Goal: Information Seeking & Learning: Learn about a topic

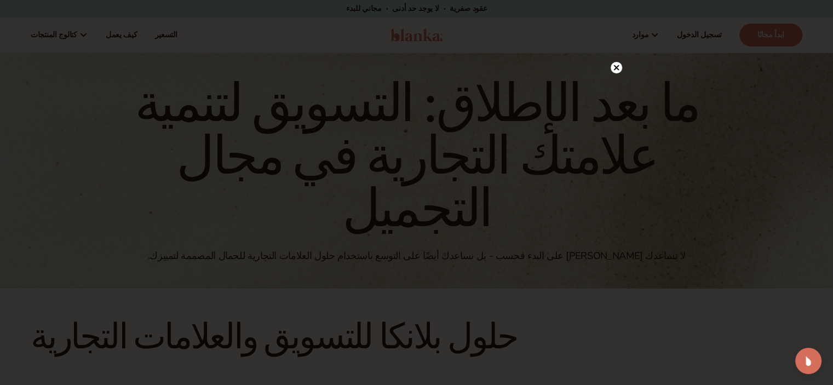
click at [617, 65] on circle at bounding box center [616, 67] width 11 height 11
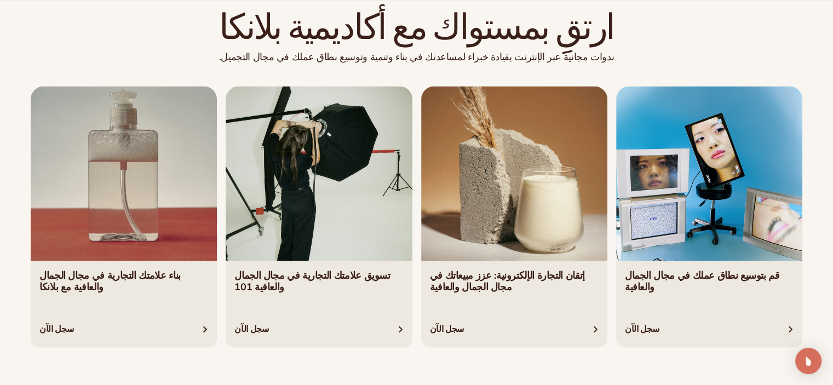
scroll to position [1908, 0]
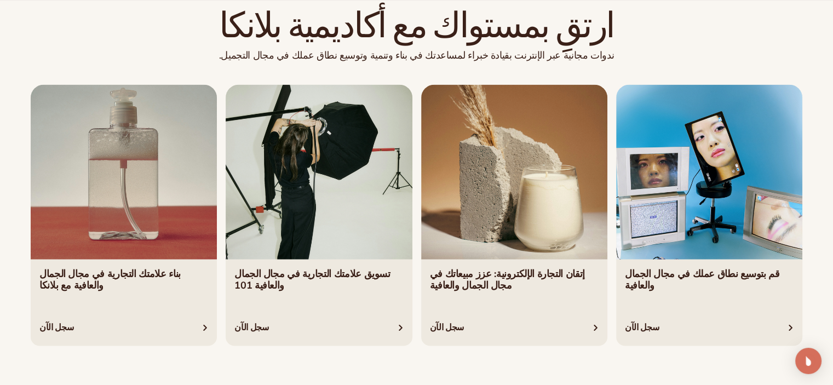
click at [333, 208] on link "2 / 4" at bounding box center [319, 214] width 186 height 261
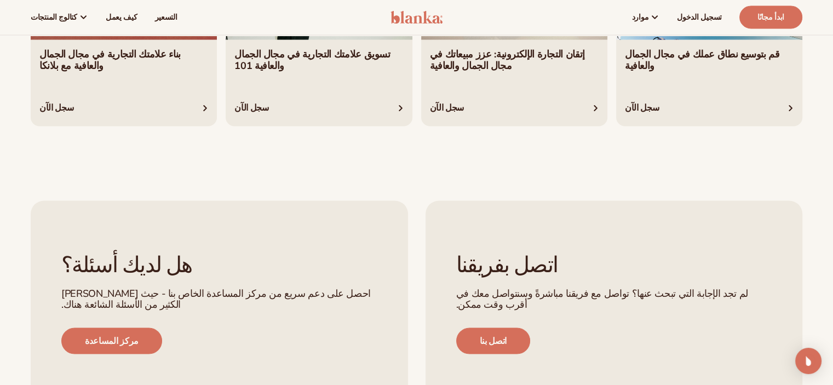
scroll to position [2115, 0]
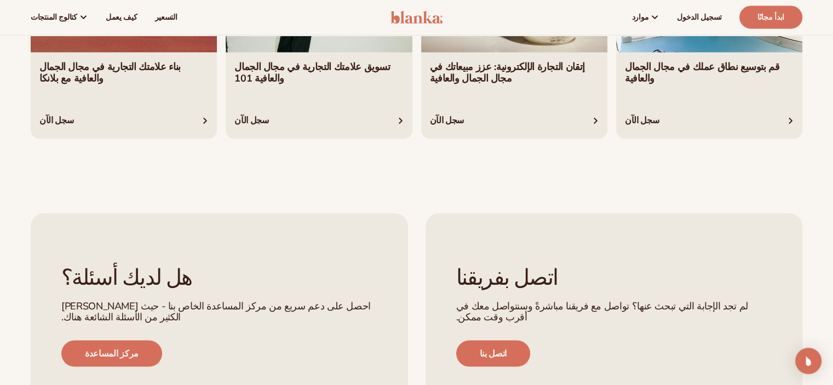
click at [18, 183] on div "هل لديك أسئلة؟ احصل على دعم سريع من مركز المساعدة الخاص بنا - حيث نجيب على الكث…" at bounding box center [416, 316] width 833 height 267
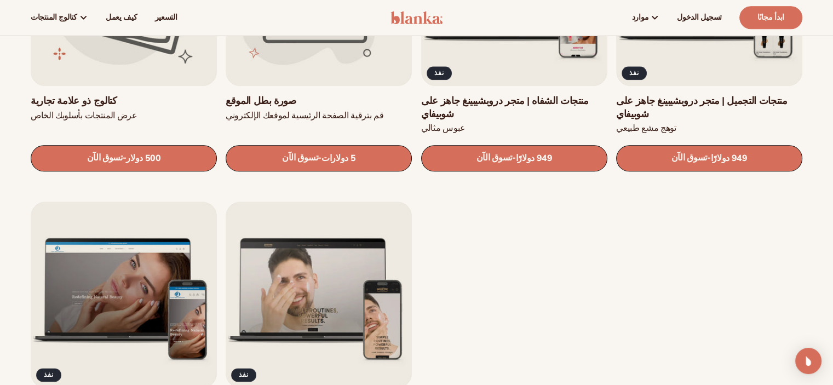
scroll to position [1251, 0]
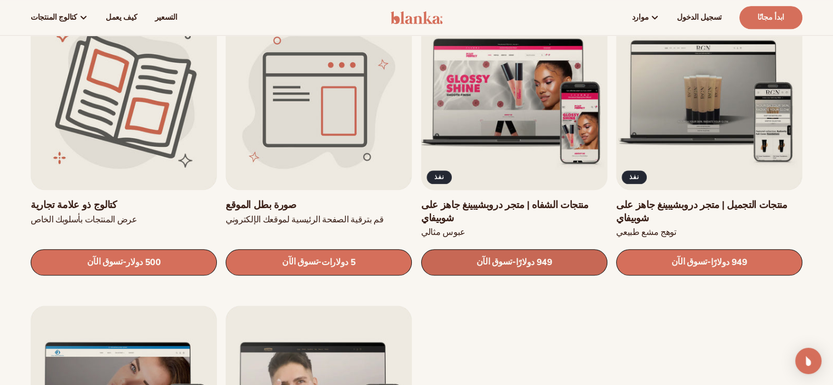
click at [517, 256] on font "949 دولارًا" at bounding box center [533, 262] width 37 height 12
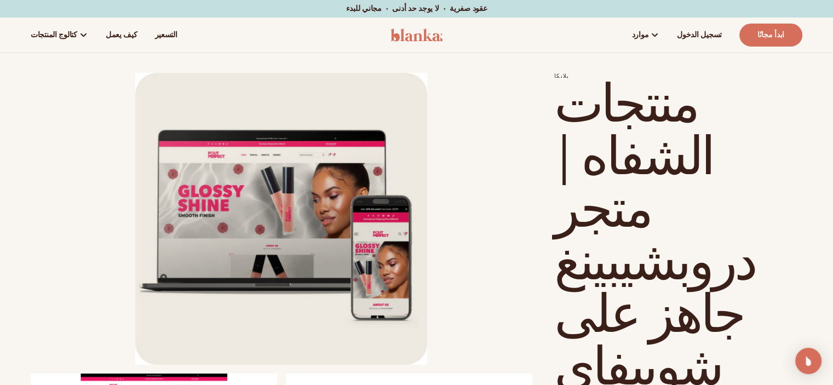
click at [116, 79] on li "افتح الوسائط 1 في النافذة المنبثقة" at bounding box center [282, 219] width 502 height 292
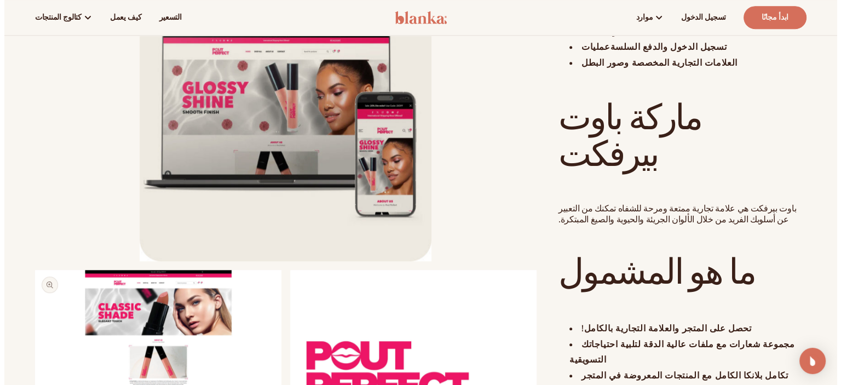
scroll to position [712, 0]
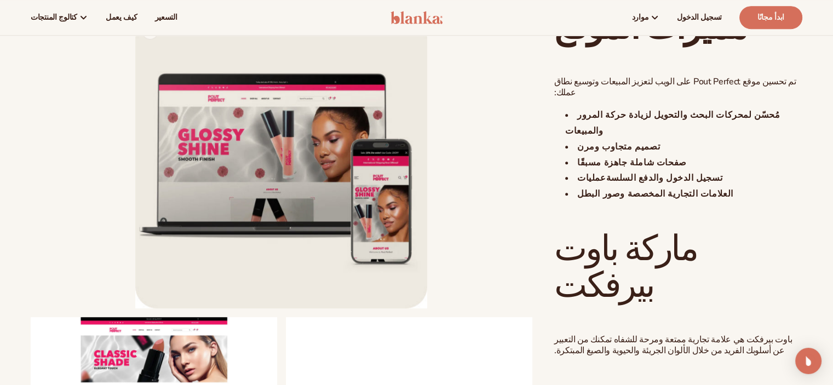
click at [135, 308] on button "افتح الوسائط 1 في النافذة المنبثقة" at bounding box center [135, 308] width 0 height 0
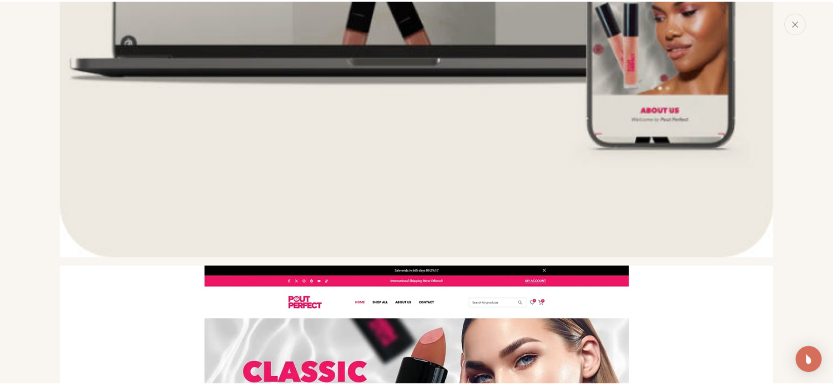
scroll to position [692, 0]
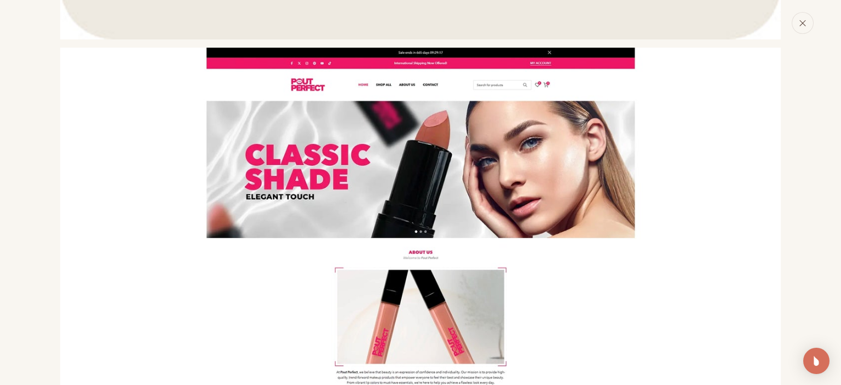
click at [806, 26] on icon "يغلق" at bounding box center [803, 23] width 8 height 8
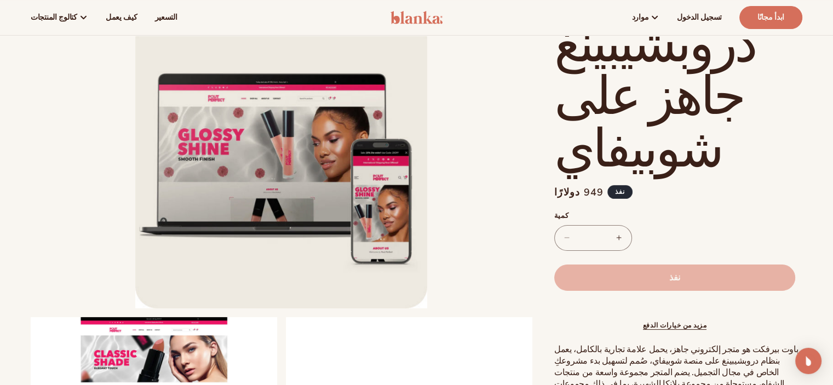
scroll to position [120, 0]
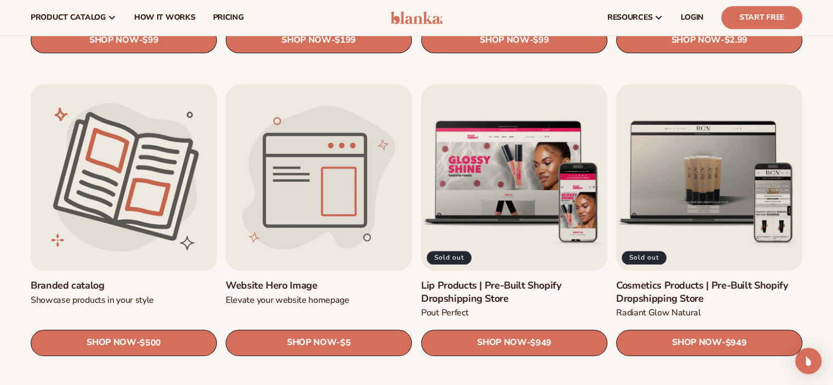
scroll to position [1142, 0]
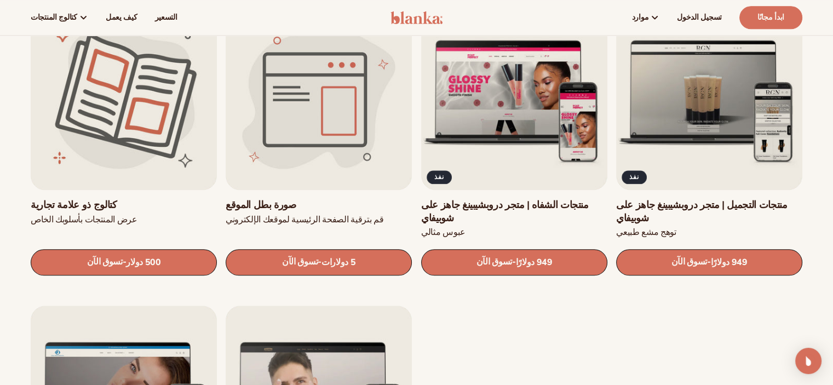
scroll to position [1197, 0]
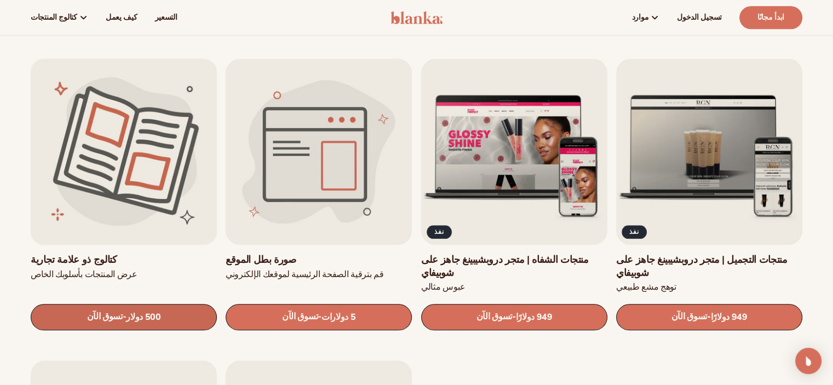
click at [140, 310] on font "500 دولار" at bounding box center [143, 316] width 34 height 12
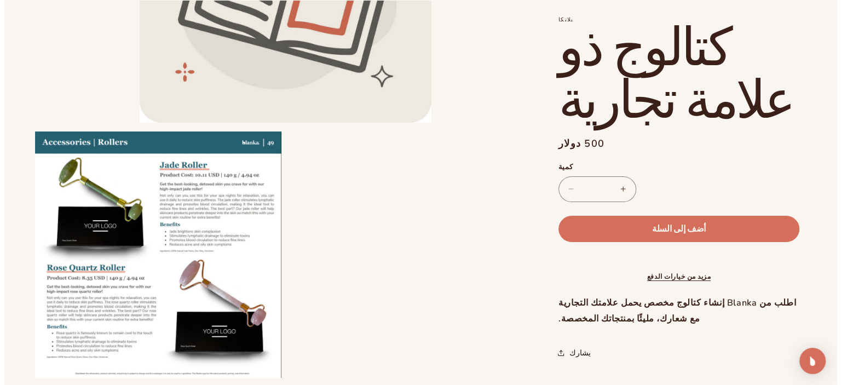
scroll to position [272, 0]
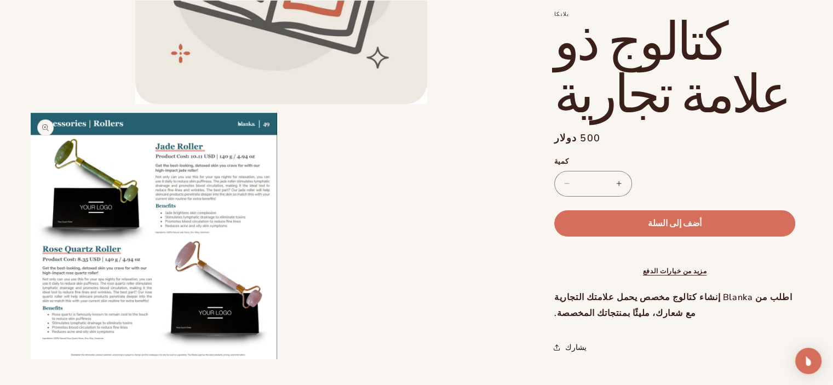
click at [31, 359] on button "افتح الوسائط 2 في النافذة المنبثقة" at bounding box center [31, 359] width 0 height 0
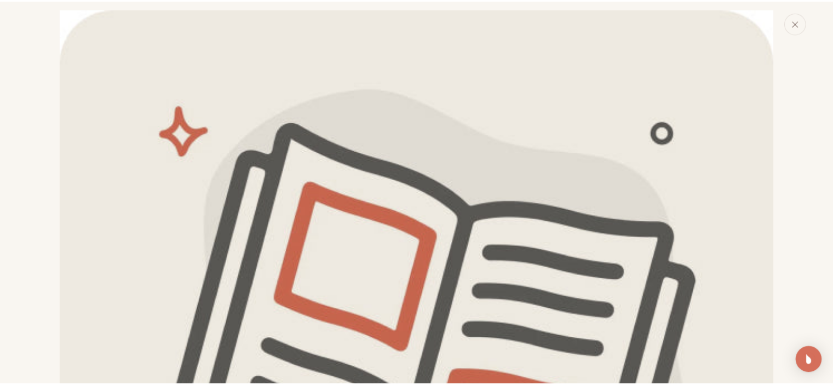
scroll to position [0, 0]
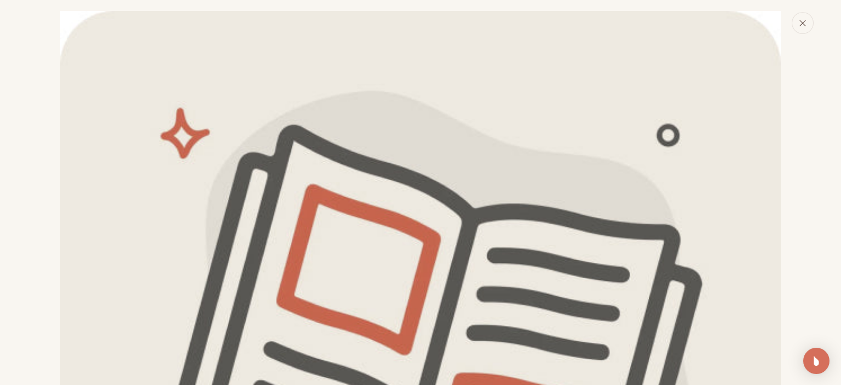
click at [806, 24] on icon "يغلق" at bounding box center [803, 23] width 8 height 8
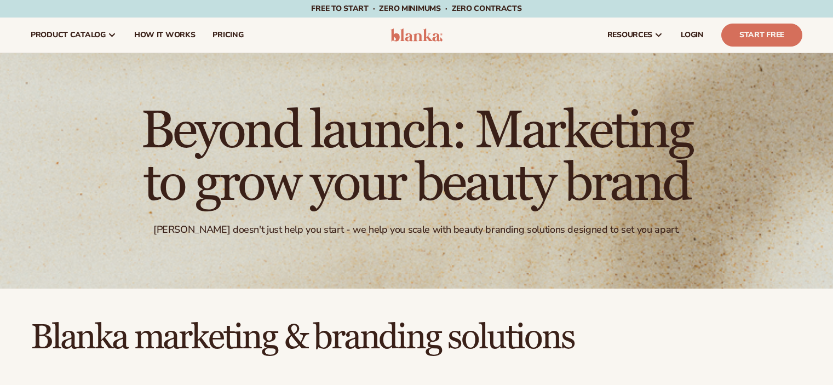
scroll to position [1197, 0]
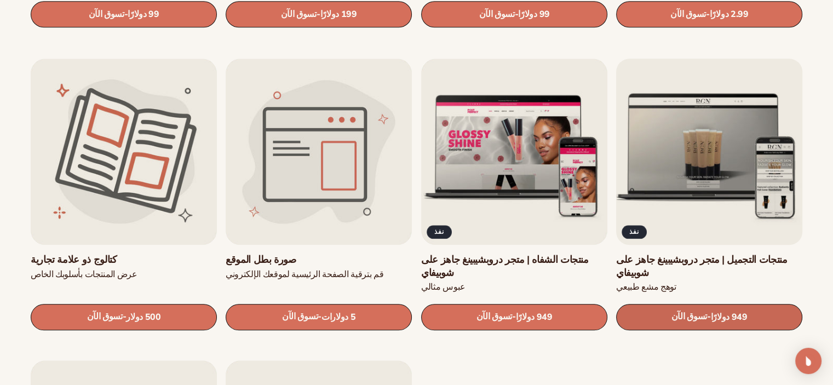
click at [714, 310] on font "949 دولارًا" at bounding box center [728, 316] width 37 height 12
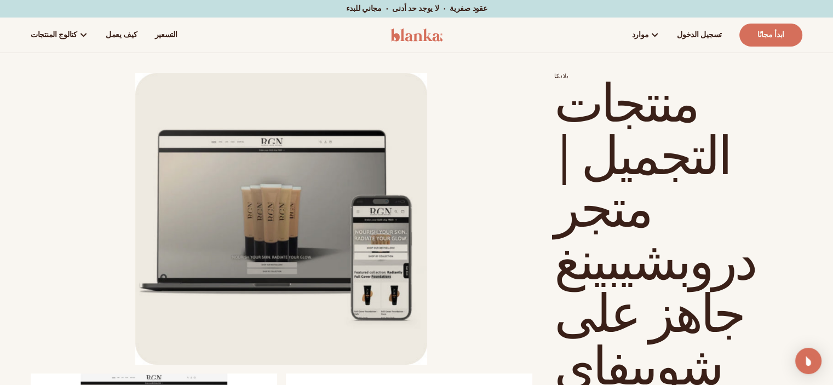
click at [60, 153] on li "افتح الوسائط 1 في النافذة المنبثقة" at bounding box center [282, 219] width 502 height 292
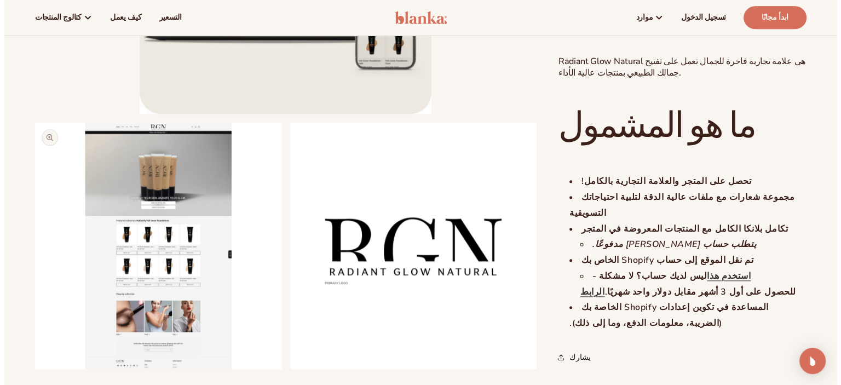
scroll to position [821, 0]
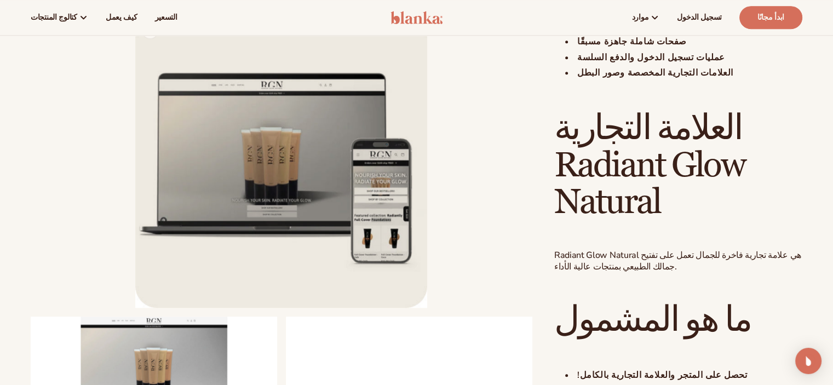
click at [135, 308] on button "افتح الوسائط 1 في النافذة المنبثقة" at bounding box center [135, 308] width 0 height 0
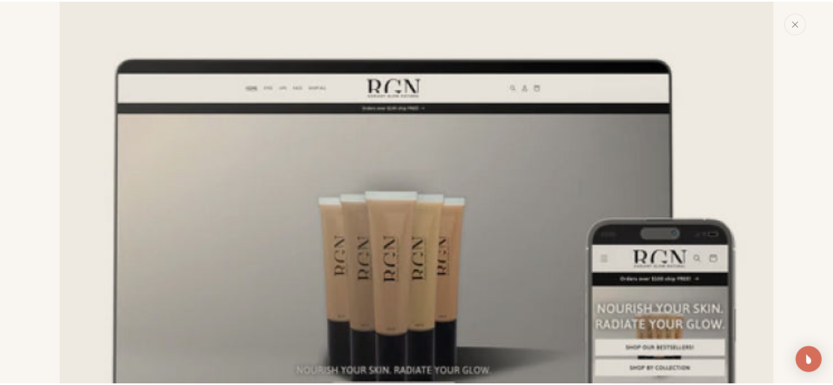
scroll to position [0, 0]
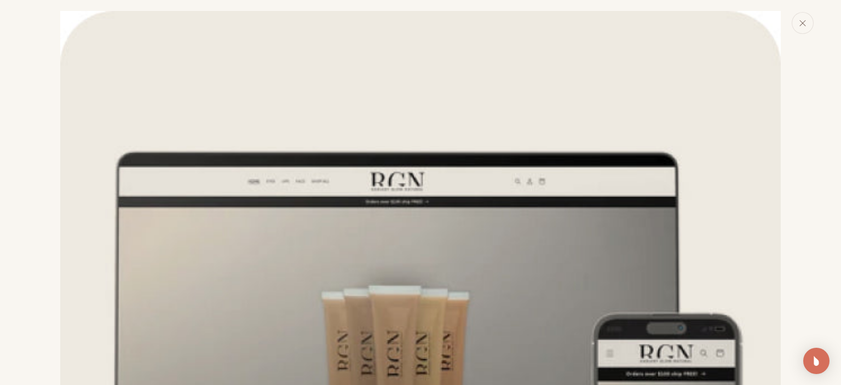
click at [794, 41] on div "معرض الوسائط" at bounding box center [420, 192] width 841 height 385
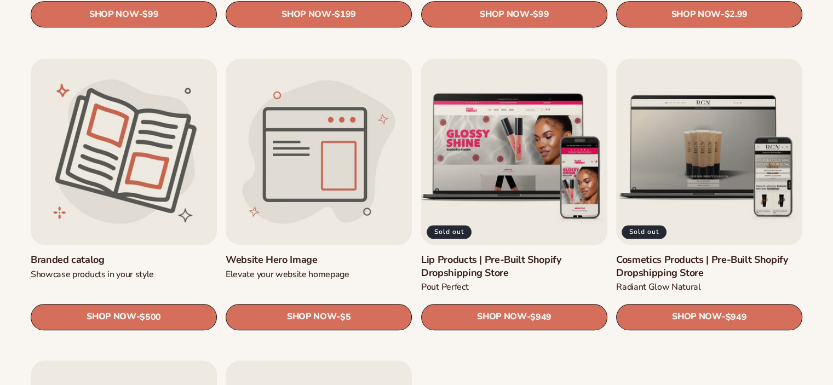
scroll to position [1197, 0]
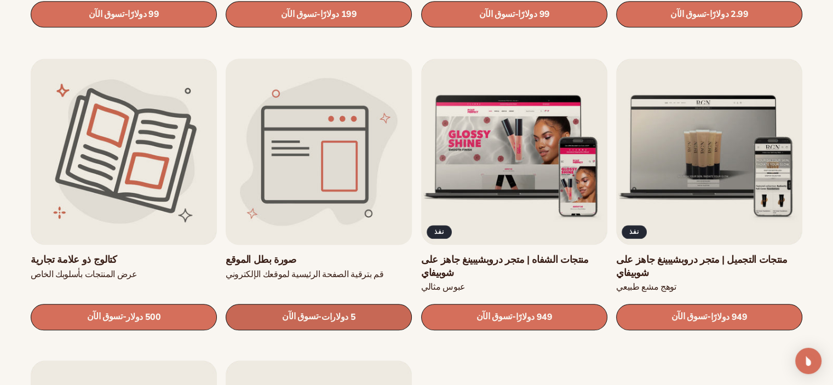
click at [318, 310] on font "-" at bounding box center [320, 316] width 4 height 12
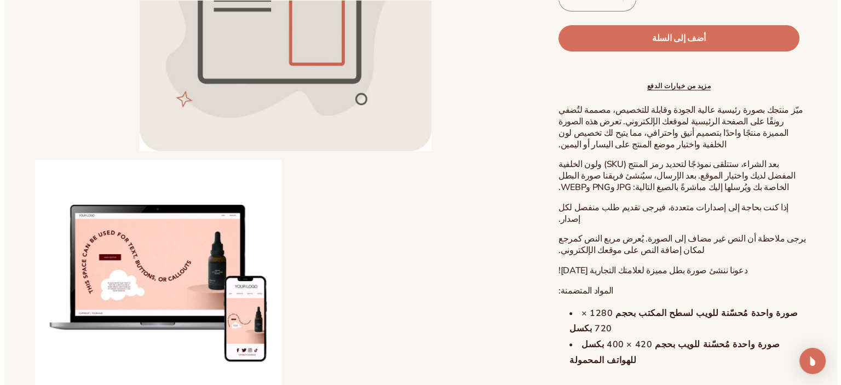
scroll to position [272, 0]
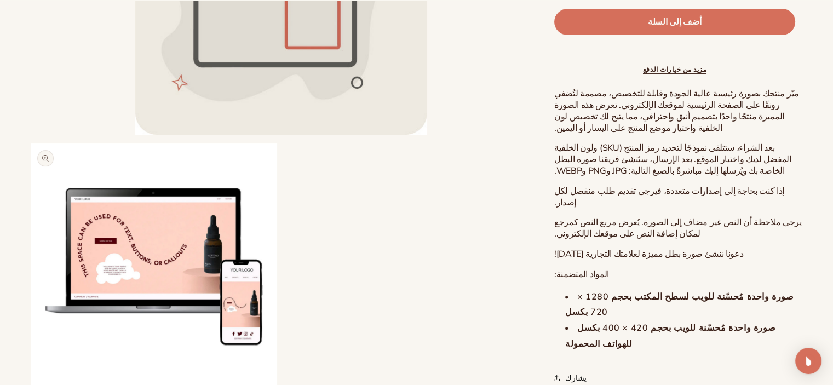
click at [31, 384] on button "افتح الوسائط 2 في النافذة المنبثقة" at bounding box center [31, 390] width 0 height 0
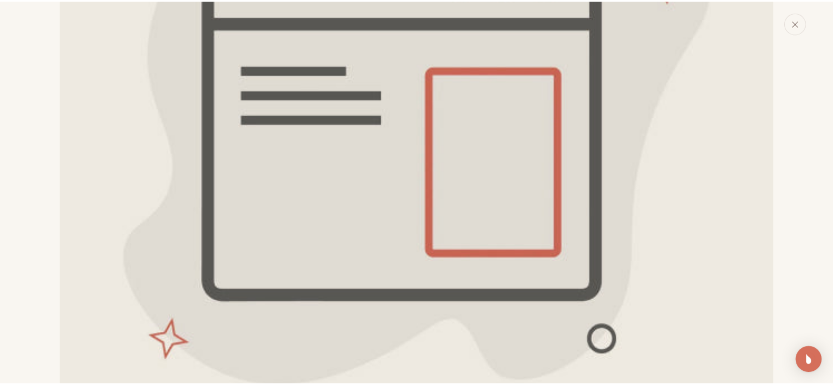
scroll to position [184, 0]
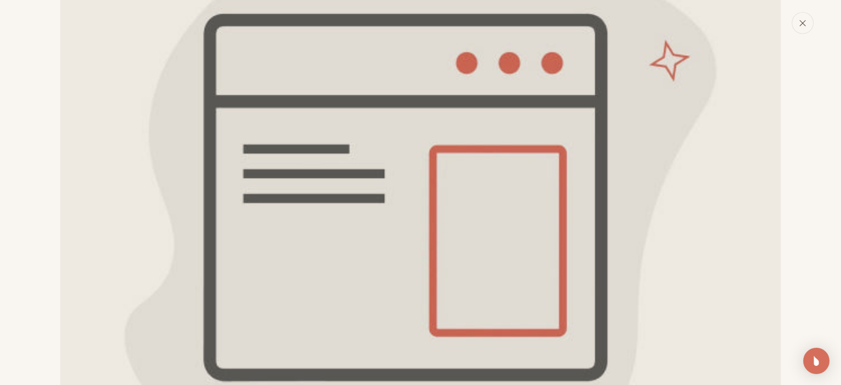
click at [802, 27] on button "يغلق" at bounding box center [803, 23] width 22 height 22
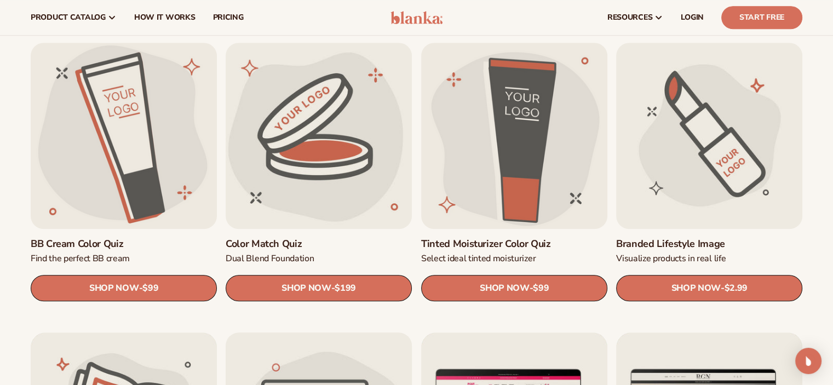
scroll to position [868, 0]
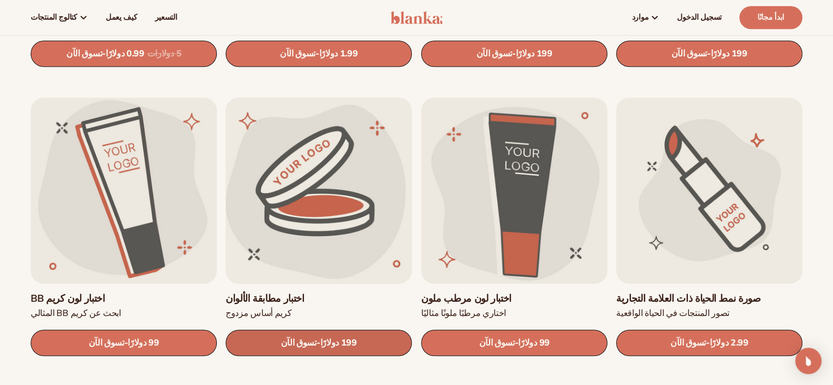
click at [330, 337] on font "199 دولارًا" at bounding box center [338, 343] width 37 height 12
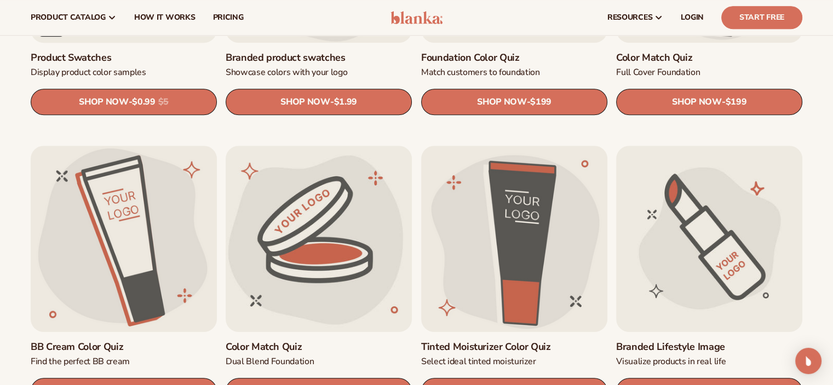
scroll to position [813, 0]
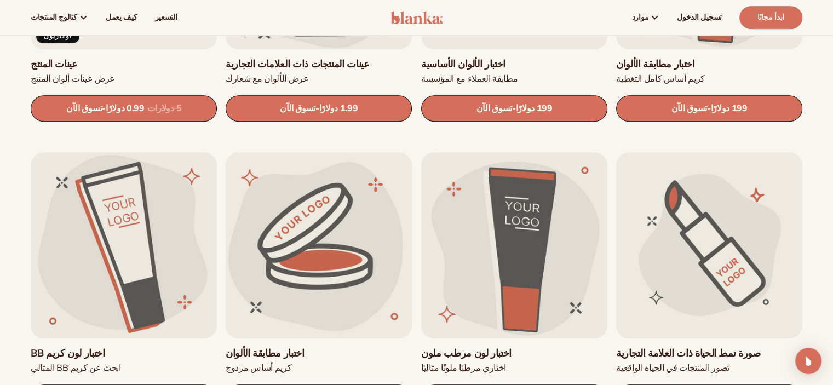
click at [0, 154] on div "أثر الشعار تحويل شعارك إلى متجه تسوق الآن - السعر العادي 100 دولار Sale price $…" at bounding box center [416, 294] width 833 height 1442
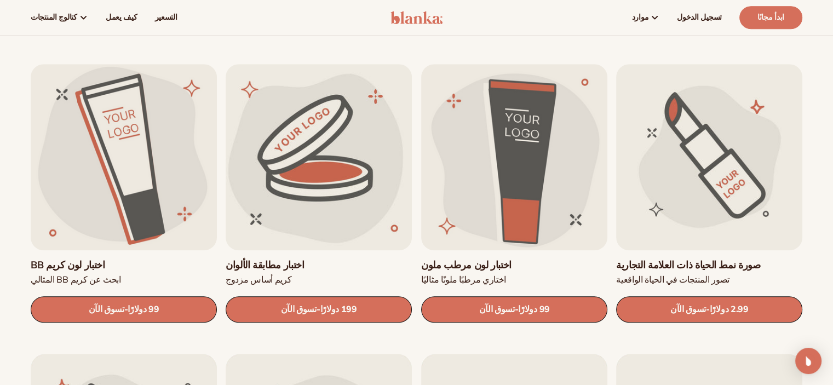
scroll to position [868, 0]
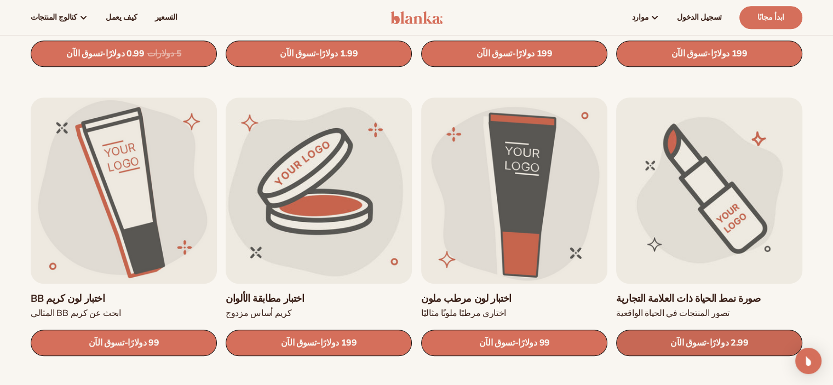
click at [682, 344] on font "تسوق الآن" at bounding box center [688, 343] width 36 height 12
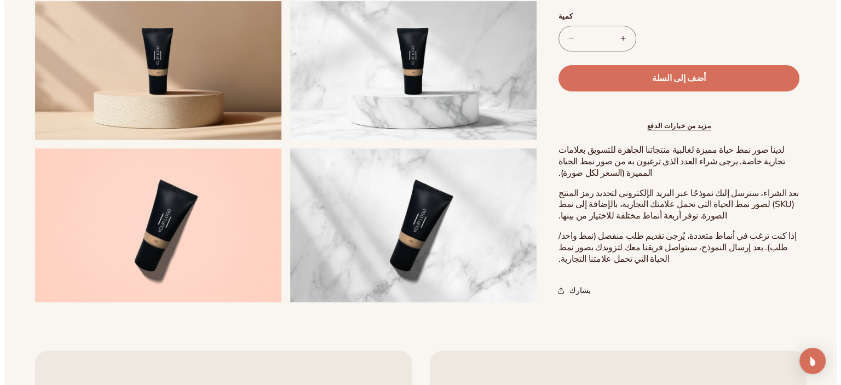
scroll to position [438, 0]
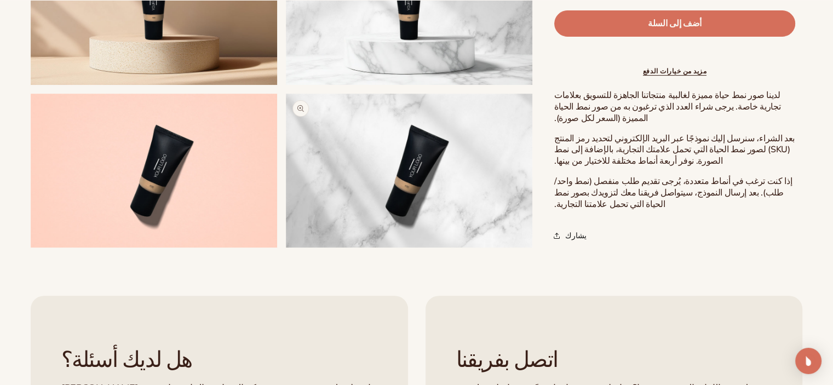
click at [286, 248] on button "افتح الوسائط 5 في النافذة المنبثقة" at bounding box center [286, 248] width 0 height 0
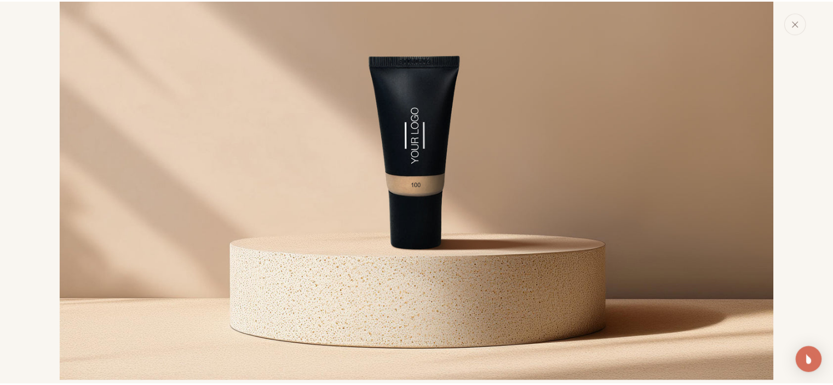
scroll to position [712, 0]
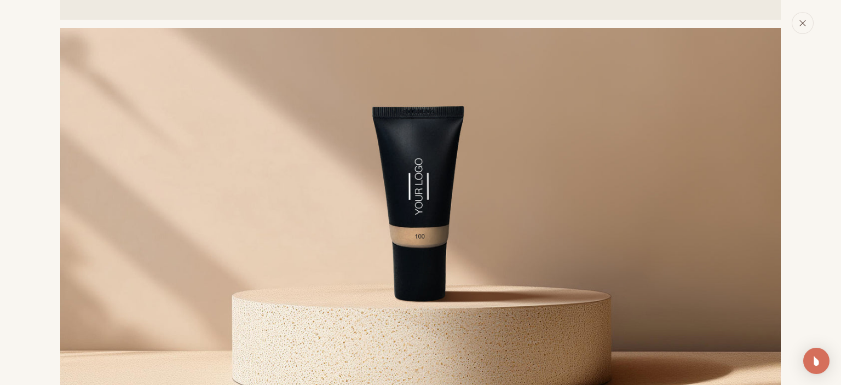
click at [804, 21] on icon "يغلق" at bounding box center [803, 23] width 8 height 8
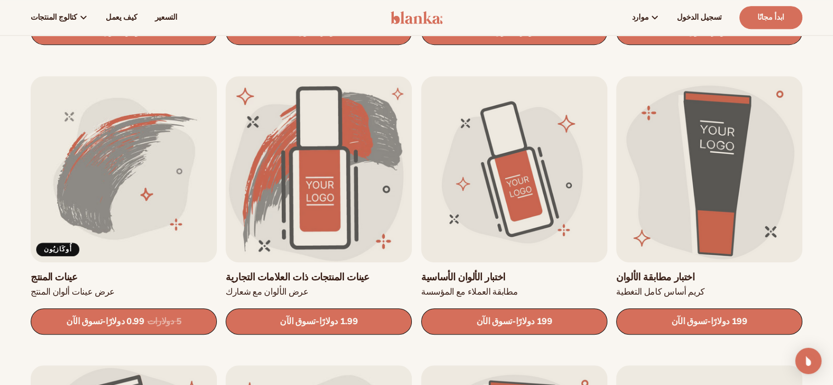
scroll to position [594, 0]
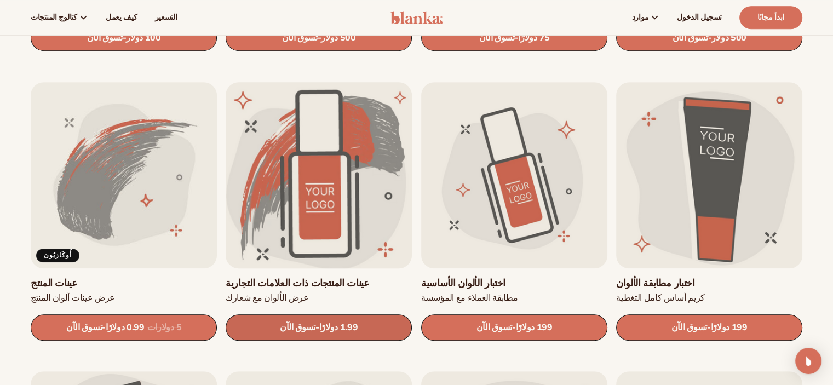
click at [327, 327] on font "1.99 دولارًا" at bounding box center [338, 327] width 39 height 12
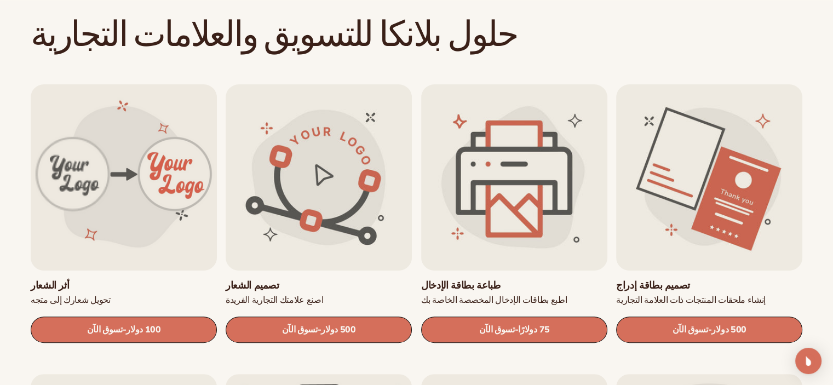
scroll to position [375, 0]
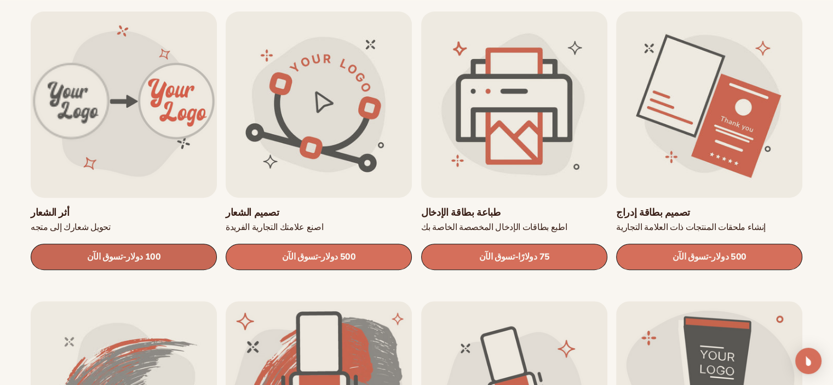
click at [153, 252] on font "100 دولار" at bounding box center [143, 257] width 34 height 12
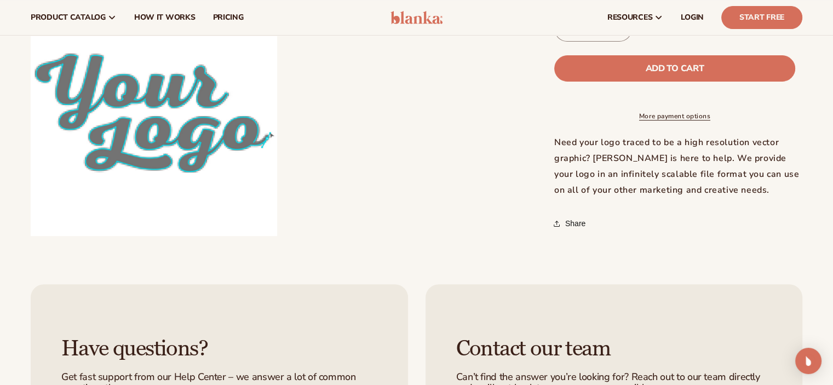
scroll to position [274, 0]
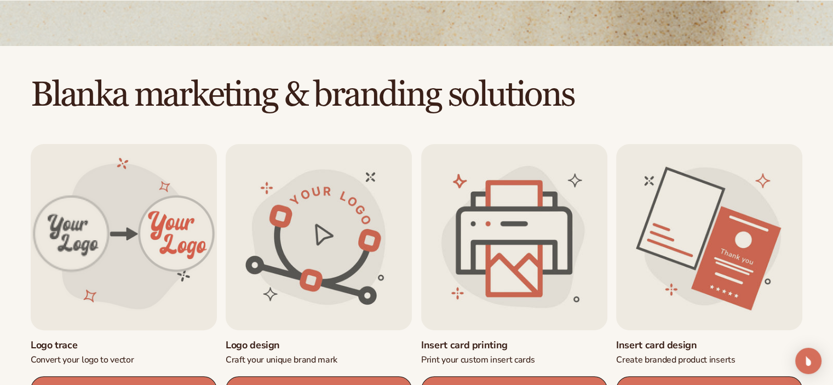
scroll to position [329, 0]
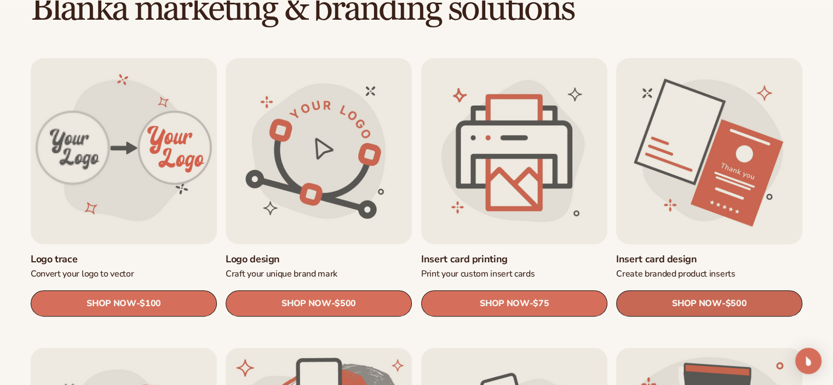
click at [707, 302] on span "SHOP NOW" at bounding box center [696, 303] width 49 height 10
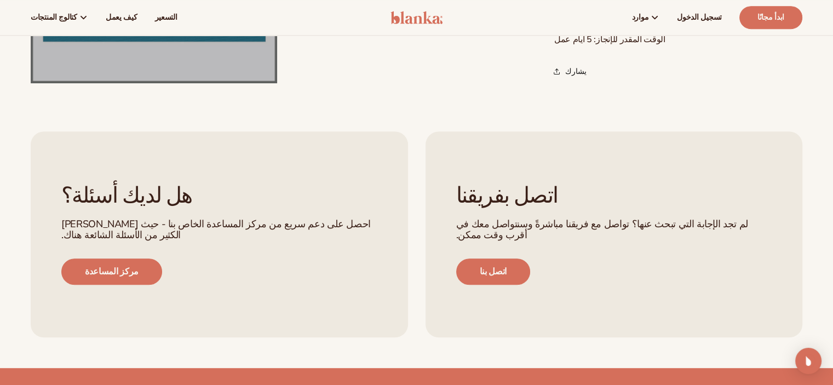
scroll to position [383, 0]
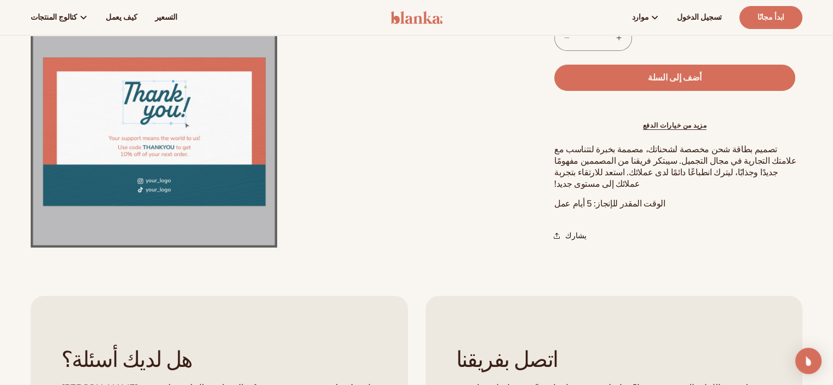
click at [31, 248] on button "افتح الوسائط 2 في النافذة المنبثقة" at bounding box center [31, 248] width 0 height 0
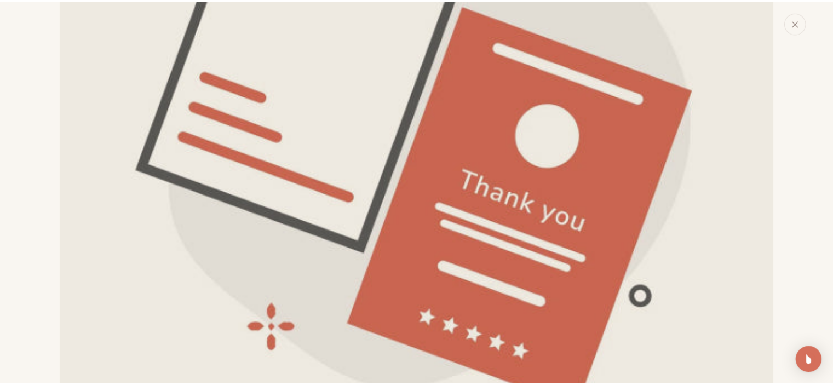
scroll to position [26, 0]
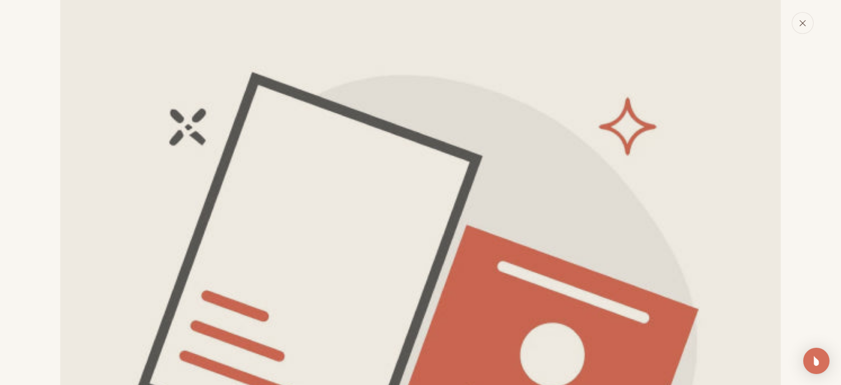
click at [801, 20] on icon "يغلق" at bounding box center [803, 23] width 8 height 8
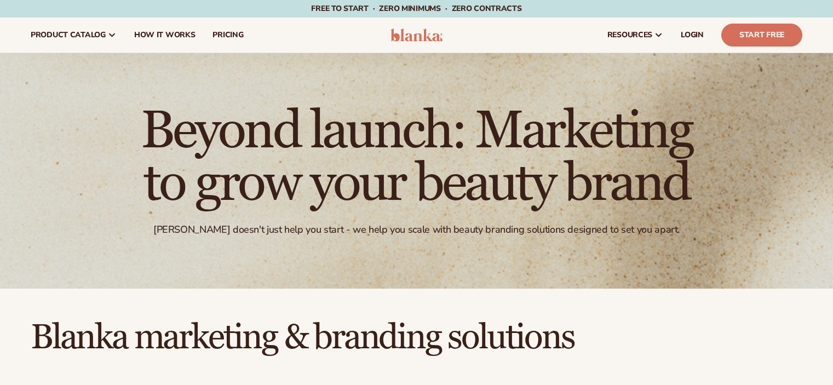
scroll to position [331, 0]
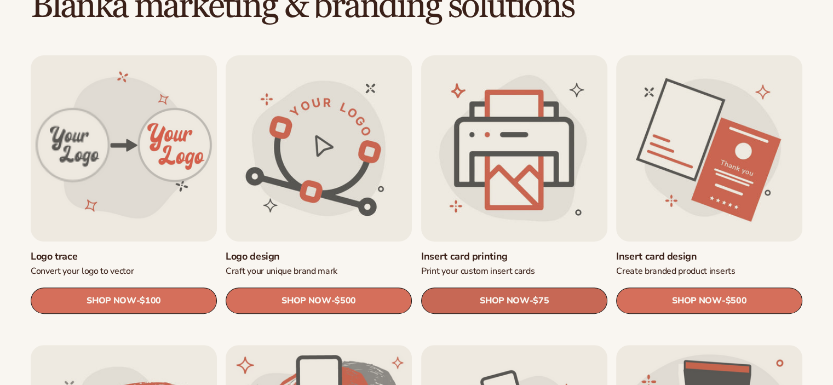
click at [532, 302] on link "SHOP NOW - Regular price $75 Sale price $75 Regular price Unit price / per" at bounding box center [514, 301] width 186 height 26
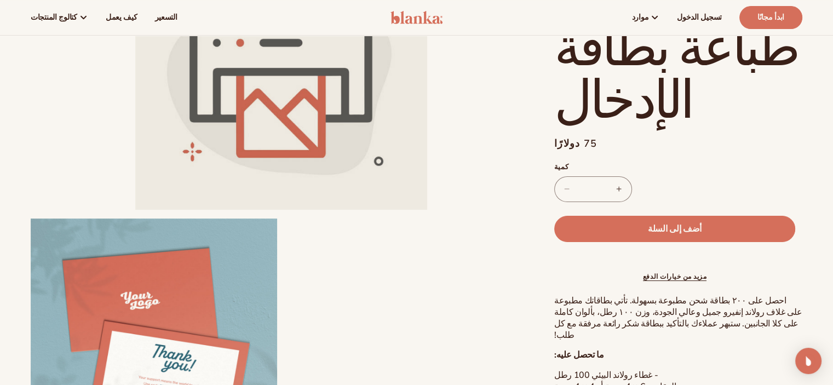
scroll to position [164, 0]
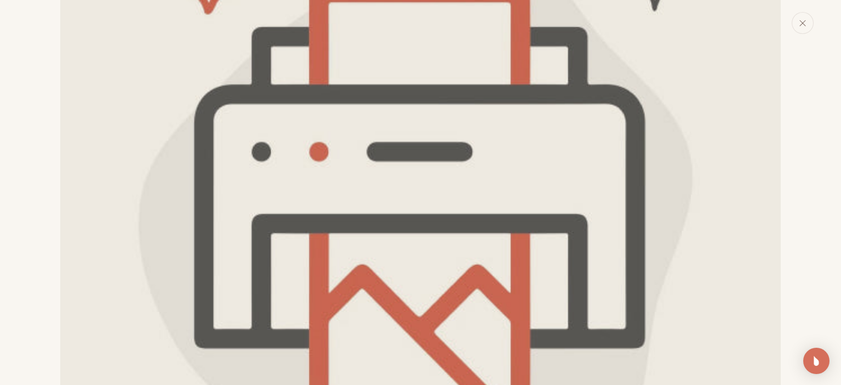
scroll to position [26, 0]
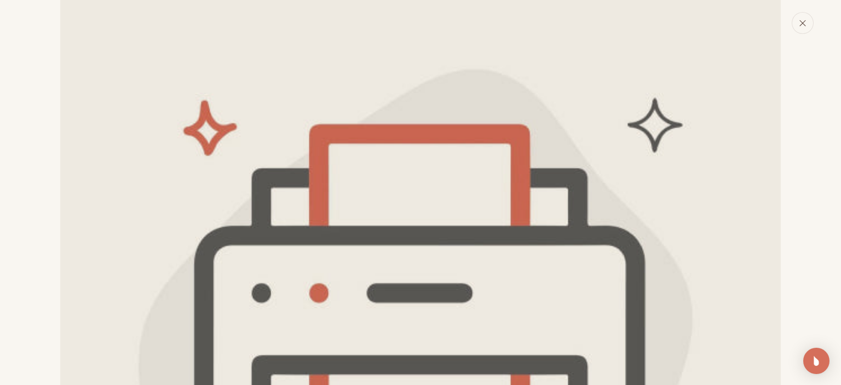
click at [804, 28] on button "يغلق" at bounding box center [803, 23] width 22 height 22
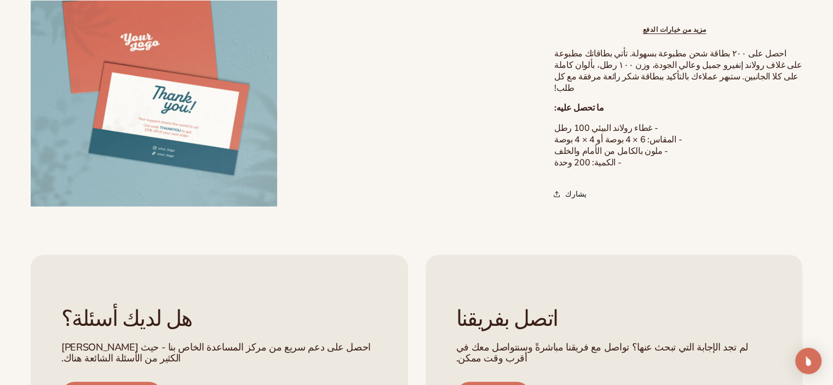
scroll to position [438, 0]
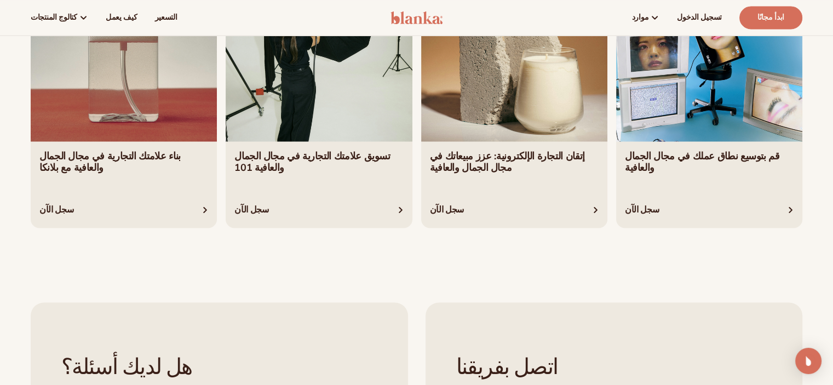
scroll to position [1917, 0]
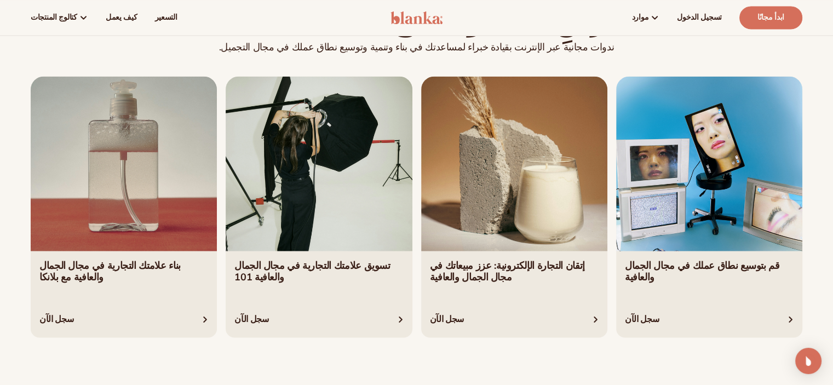
click at [654, 210] on link "4 / 4" at bounding box center [709, 206] width 186 height 261
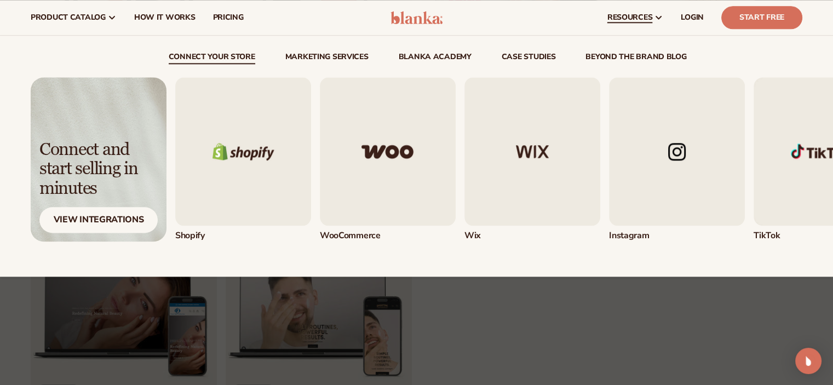
scroll to position [1314, 0]
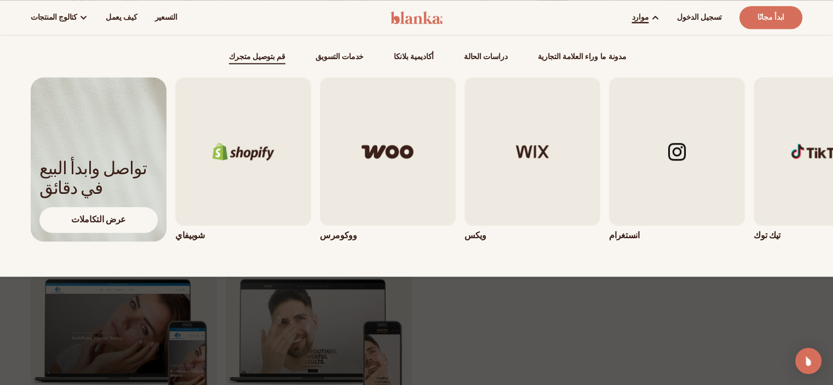
click at [580, 56] on font "مدونة ما وراء العلامة التجارية" at bounding box center [581, 56] width 89 height 10
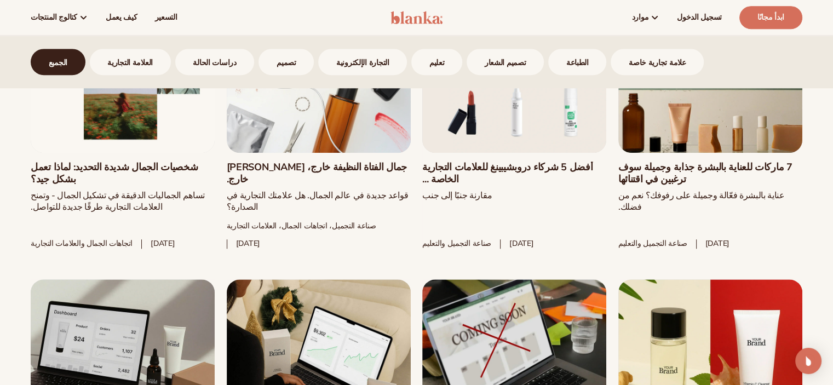
scroll to position [876, 0]
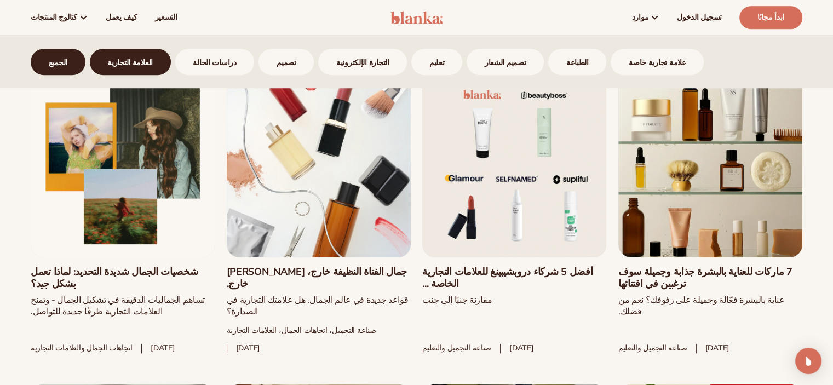
click at [116, 66] on font "العلامة التجارية" at bounding box center [129, 62] width 45 height 10
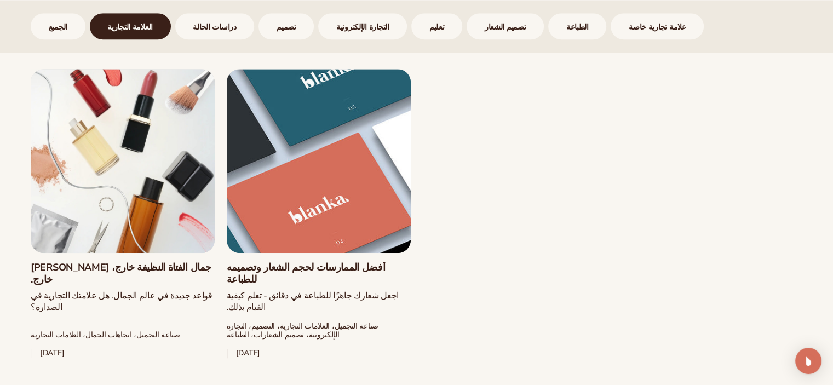
scroll to position [883, 0]
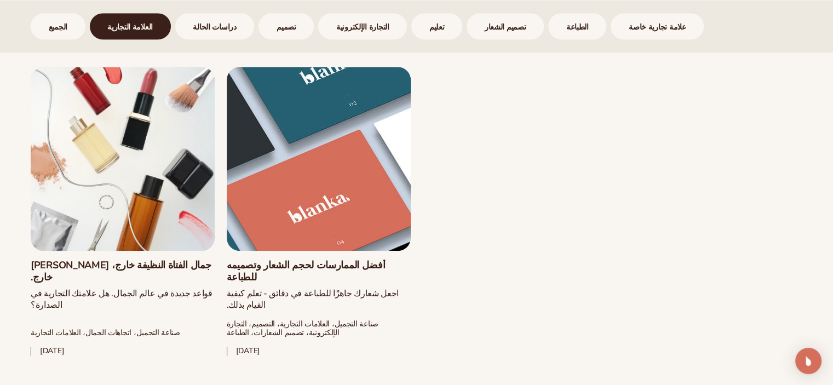
click at [344, 260] on link "أفضل الممارسات لحجم الشعار وتصميمه للطباعة" at bounding box center [319, 272] width 184 height 24
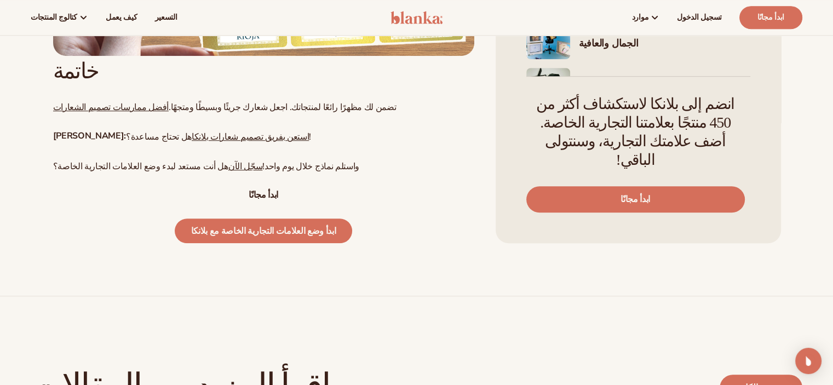
scroll to position [8926, 0]
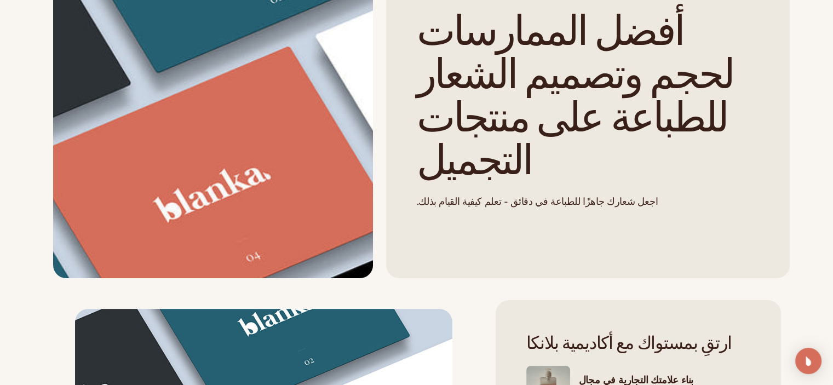
scroll to position [0, 0]
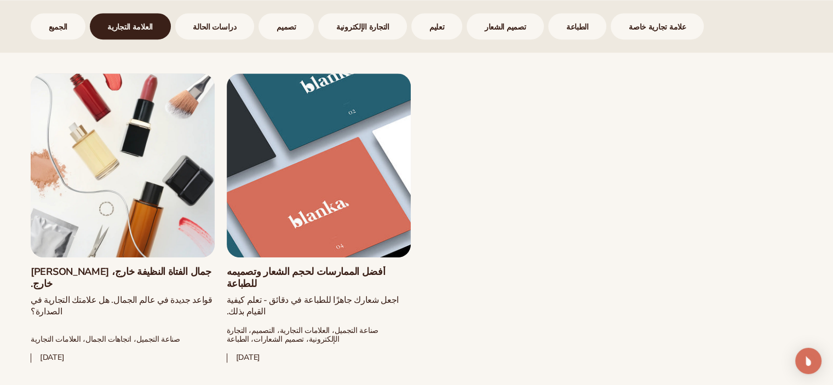
scroll to position [883, 0]
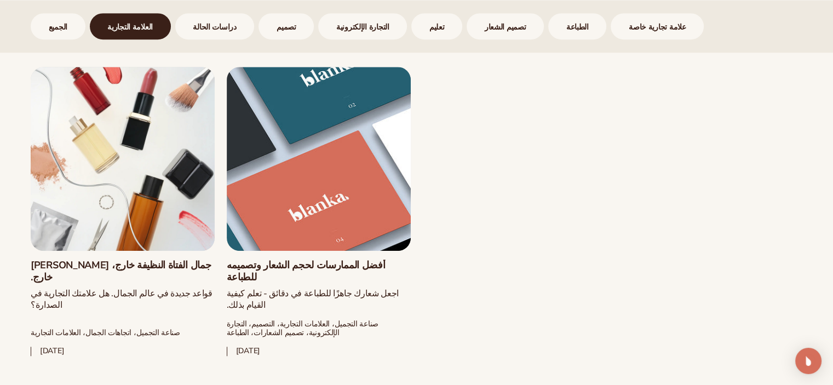
click at [502, 140] on div "Clean beauty is a movement, not an ingredient Beauty trends, Branding, Educatio…" at bounding box center [416, 71] width 783 height 631
click at [193, 22] on font "دراسات الحالة" at bounding box center [214, 27] width 43 height 10
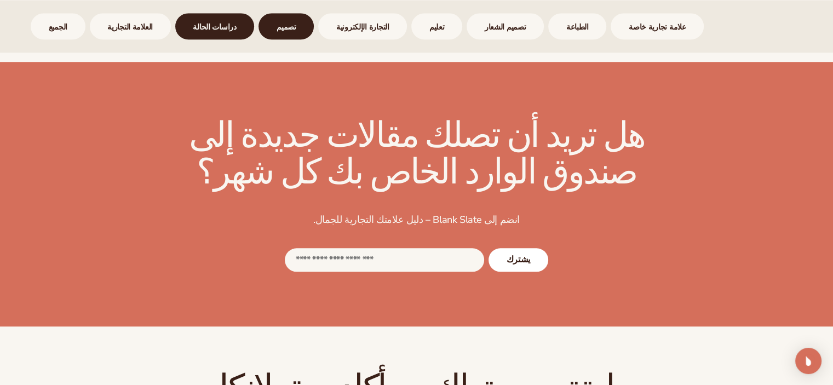
click at [258, 26] on link "تصميم" at bounding box center [285, 26] width 55 height 26
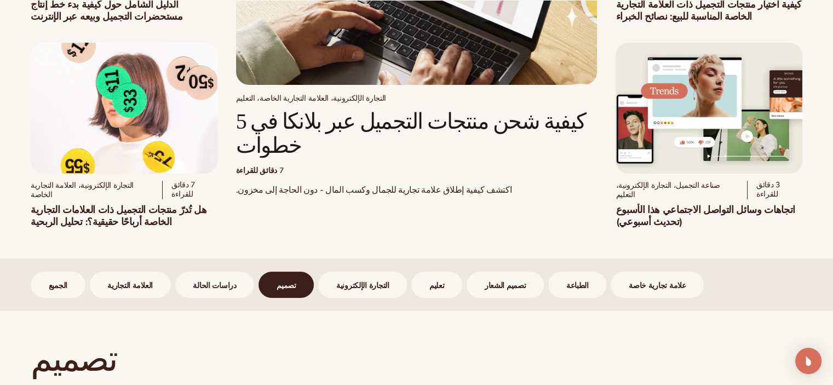
scroll to position [438, 0]
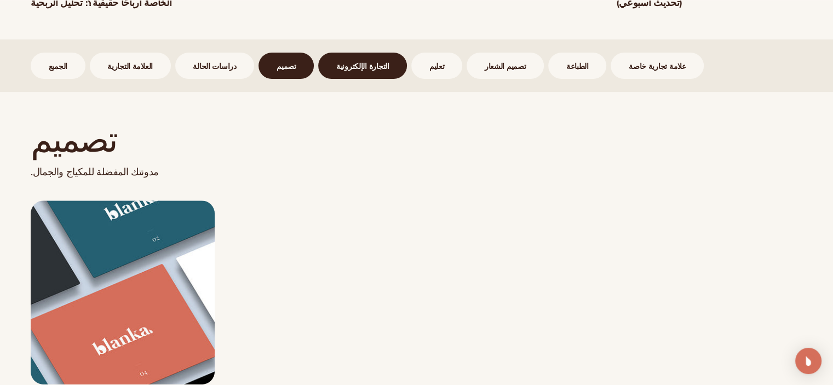
click at [336, 62] on font "التجارة الإلكترونية" at bounding box center [362, 66] width 53 height 10
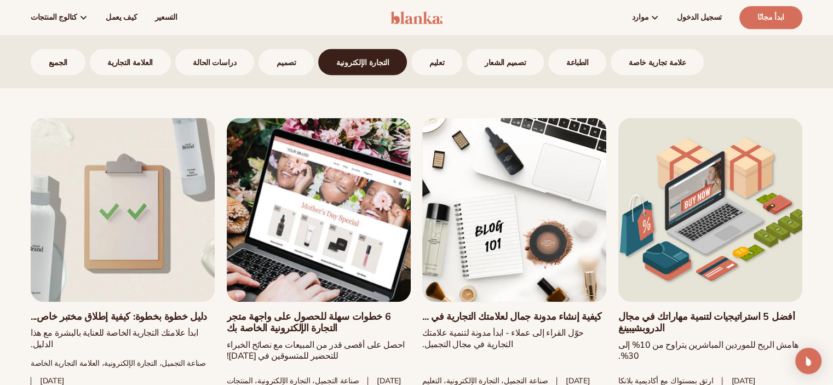
scroll to position [1440, 0]
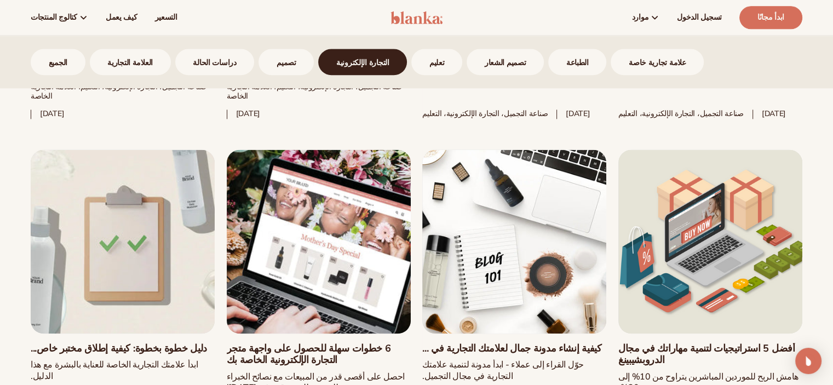
click at [302, 343] on link "6 خطوات سهلة للحصول على واجهة متجر التجارة الإلكترونية الخاصة بك" at bounding box center [319, 355] width 184 height 24
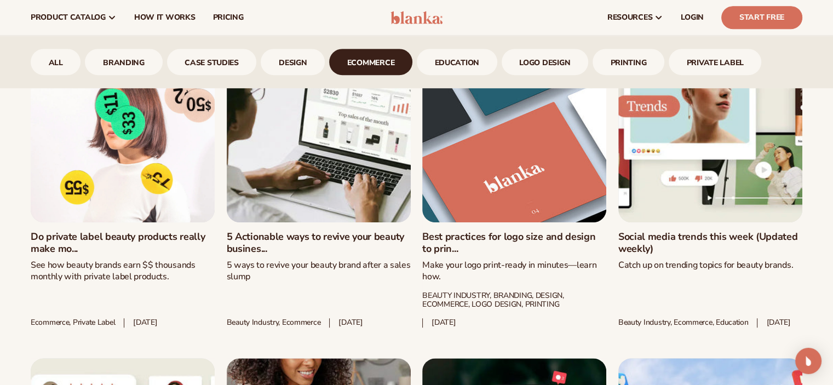
scroll to position [837, 0]
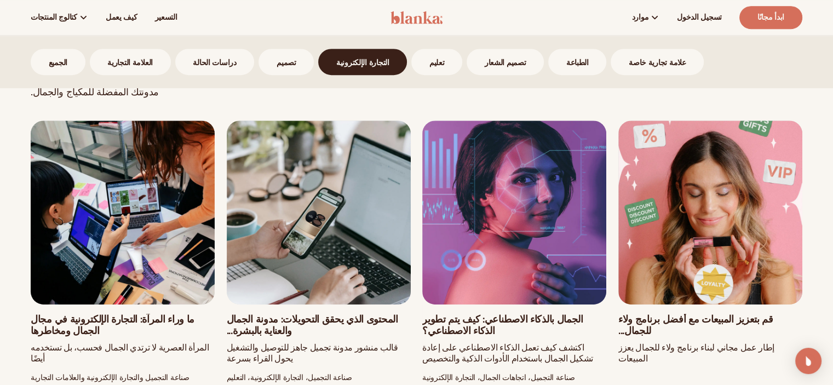
scroll to position [509, 0]
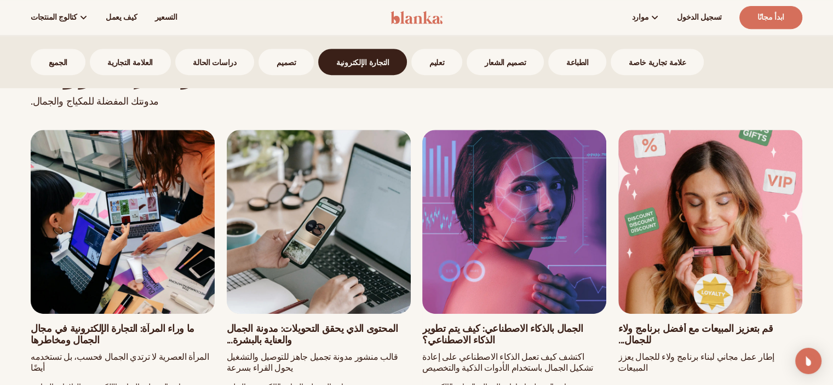
click at [552, 323] on link "الجمال بالذكاء الاصطناعي: كيف يتم تطوير الذكاء الاصطناعي؟" at bounding box center [514, 335] width 184 height 24
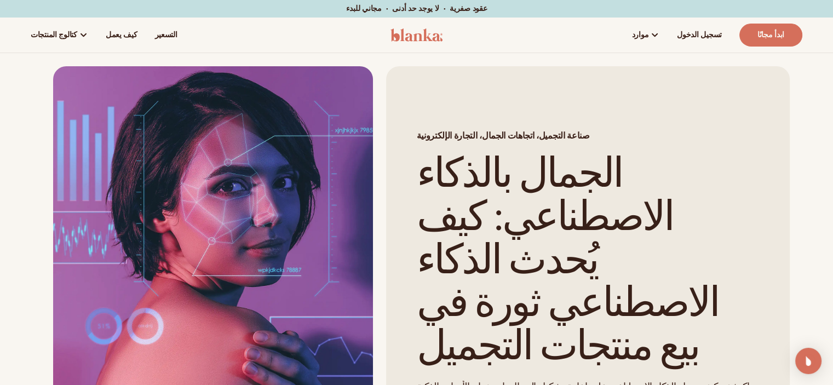
click at [755, 160] on h1 "الجمال بالذكاء الاصطناعي: كيف يُحدث الذكاء الاصطناعي ثورة في بيع منتجات التجميل" at bounding box center [588, 260] width 342 height 216
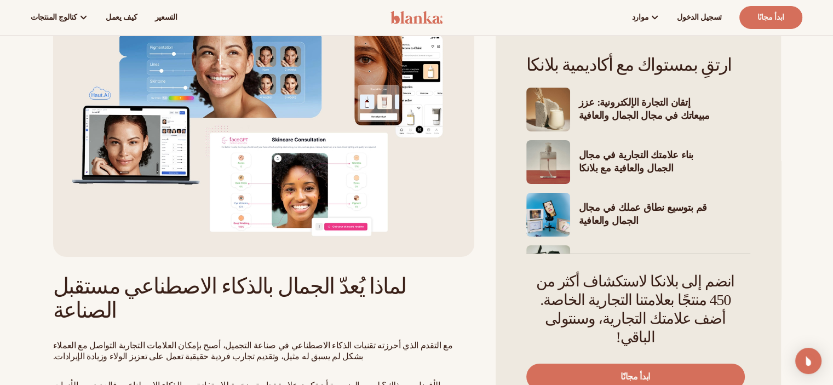
scroll to position [3736, 0]
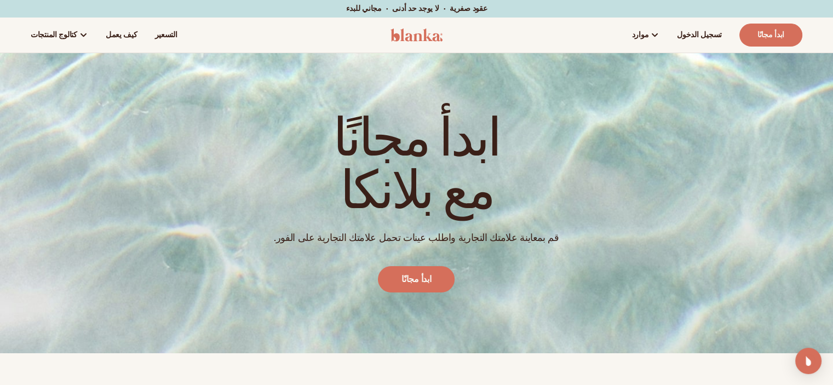
click at [156, 97] on div "ابدأ مجانًا مع بلانكا قم بمعاينة علامتك التجارية واطلب عينات تحمل علامتك التجار…" at bounding box center [416, 203] width 833 height 300
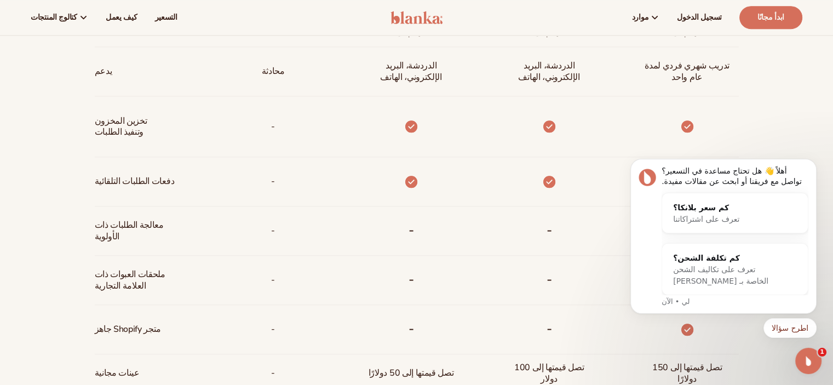
scroll to position [383, 0]
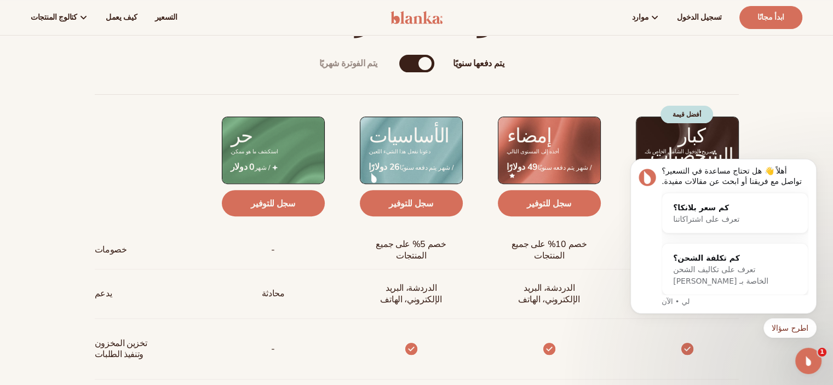
click at [419, 65] on div "يتم دفعها سنويًا" at bounding box center [424, 63] width 13 height 13
click at [410, 62] on div "يتم الفوترة شهريًا" at bounding box center [405, 63] width 13 height 13
click at [813, 164] on icon "رفض الإشعار" at bounding box center [813, 162] width 6 height 6
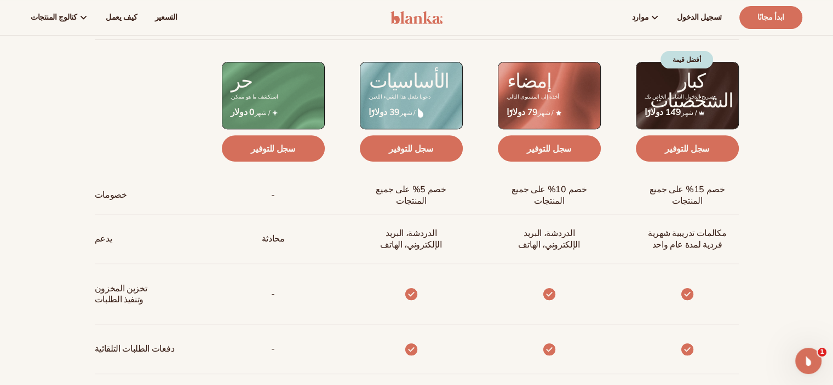
scroll to position [329, 0]
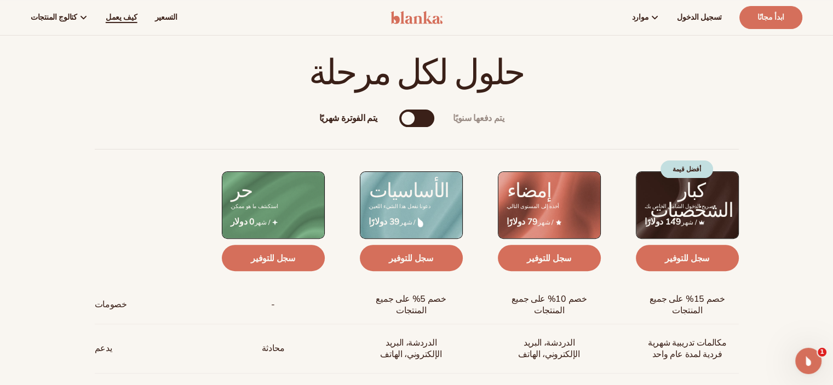
click at [112, 29] on link "كيف يعمل" at bounding box center [121, 17] width 49 height 35
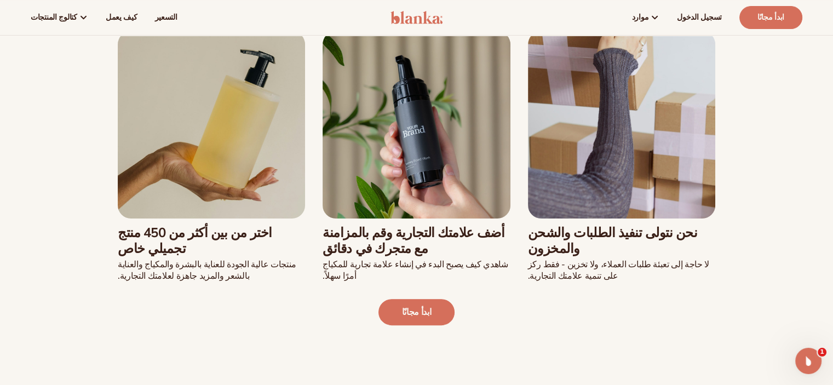
scroll to position [274, 0]
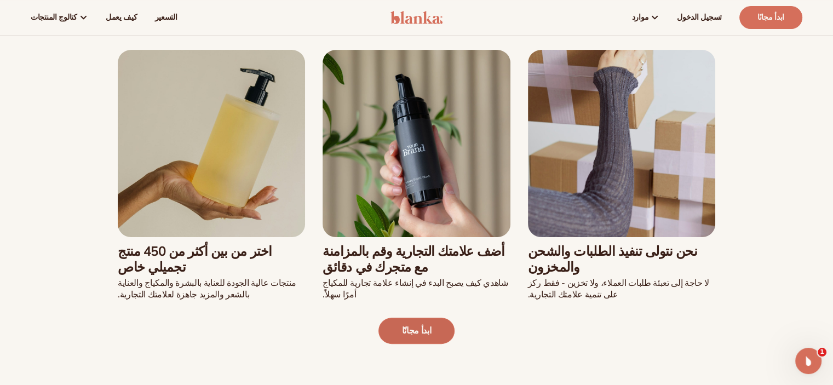
click at [409, 332] on font "ابدأ مجانًا" at bounding box center [417, 331] width 30 height 12
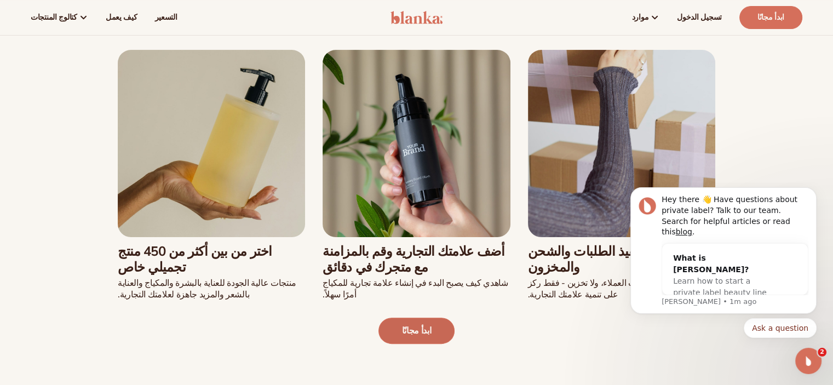
scroll to position [0, 0]
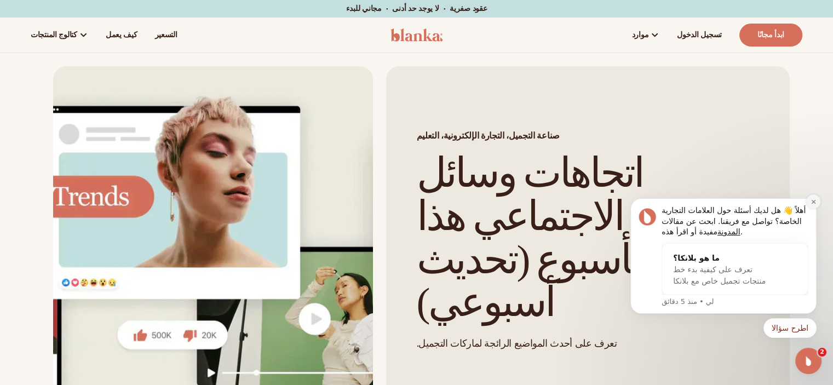
click at [812, 199] on icon "رفض الإشعار" at bounding box center [813, 202] width 6 height 6
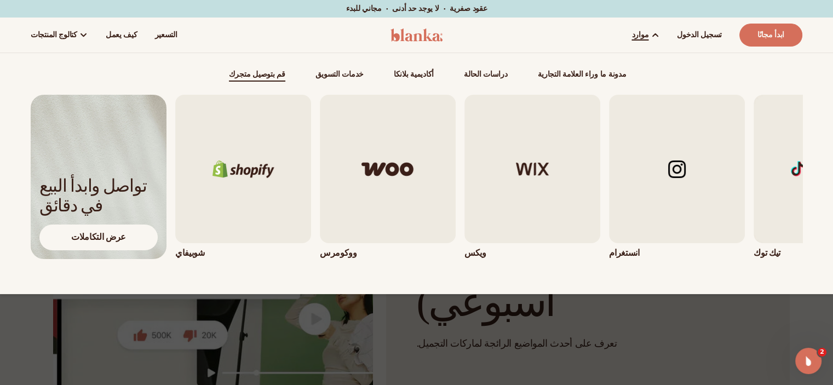
click at [265, 176] on img "1 / 5" at bounding box center [243, 169] width 136 height 148
